Goal: Transaction & Acquisition: Download file/media

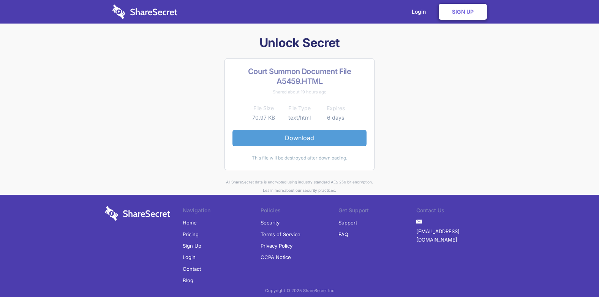
click at [292, 139] on link "Download" at bounding box center [299, 138] width 134 height 16
